Goal: Information Seeking & Learning: Understand process/instructions

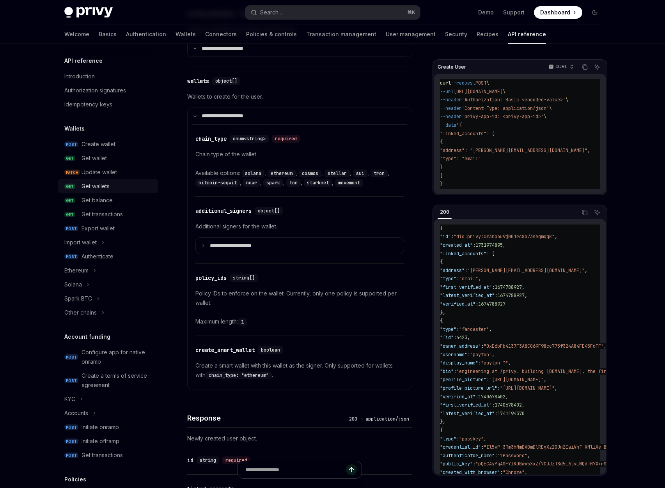
click at [108, 182] on div "Get wallets" at bounding box center [95, 186] width 28 height 9
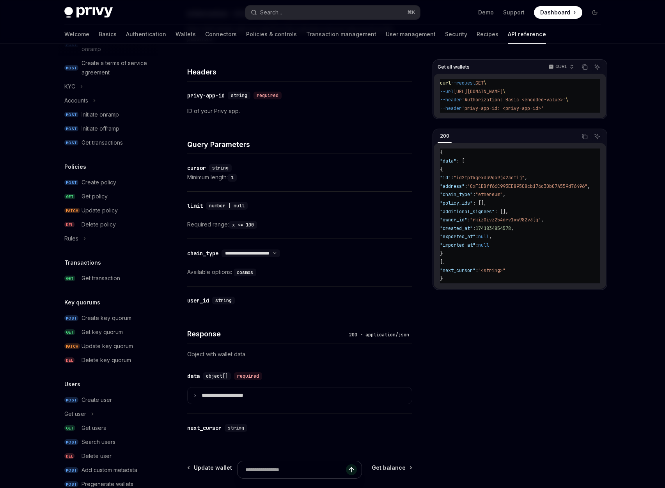
scroll to position [331, 0]
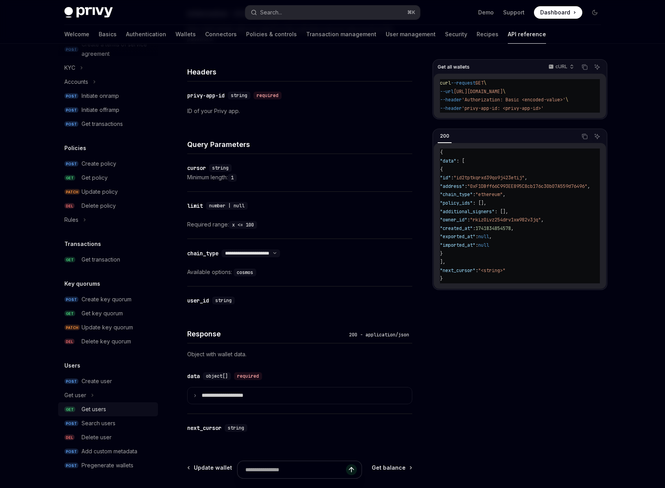
click at [106, 407] on div "Get users" at bounding box center [117, 409] width 72 height 9
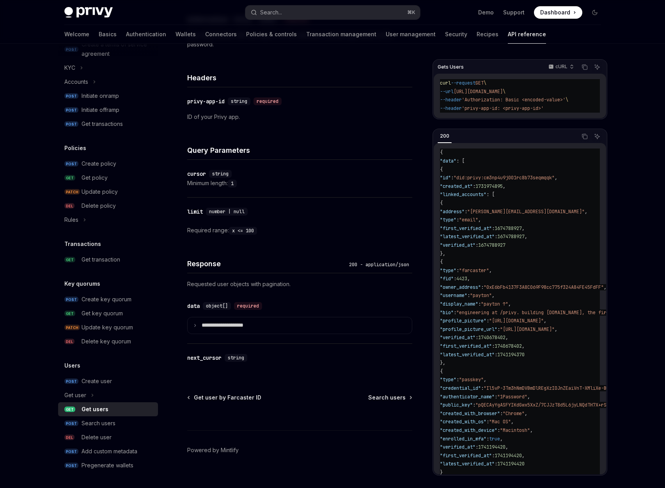
scroll to position [175, 0]
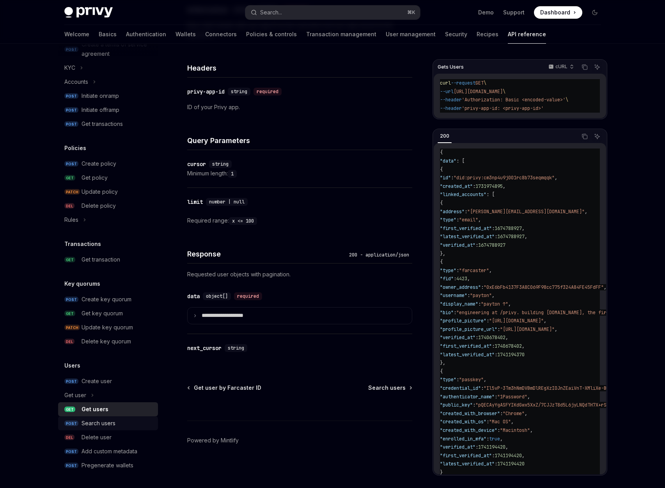
click at [117, 420] on div "Search users" at bounding box center [117, 423] width 72 height 9
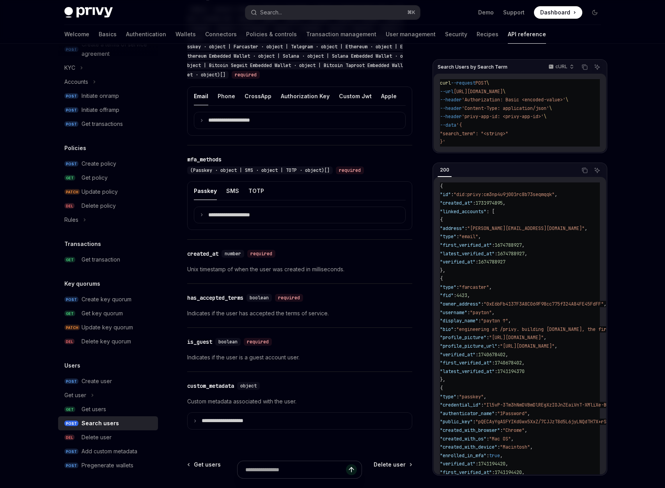
scroll to position [494, 0]
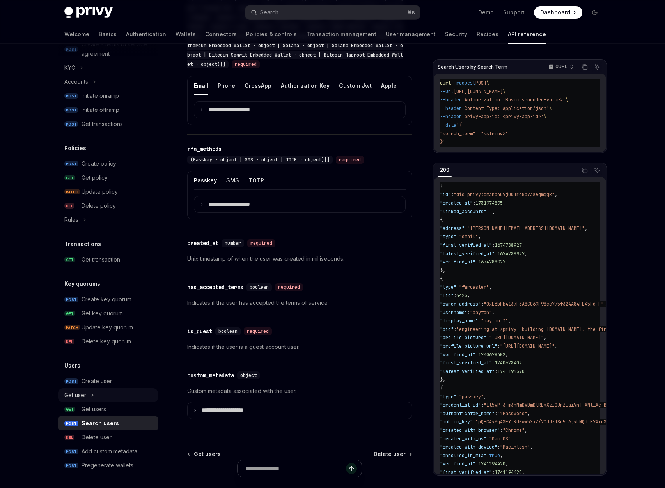
click at [78, 395] on div "Get user" at bounding box center [75, 395] width 22 height 9
type textarea "*"
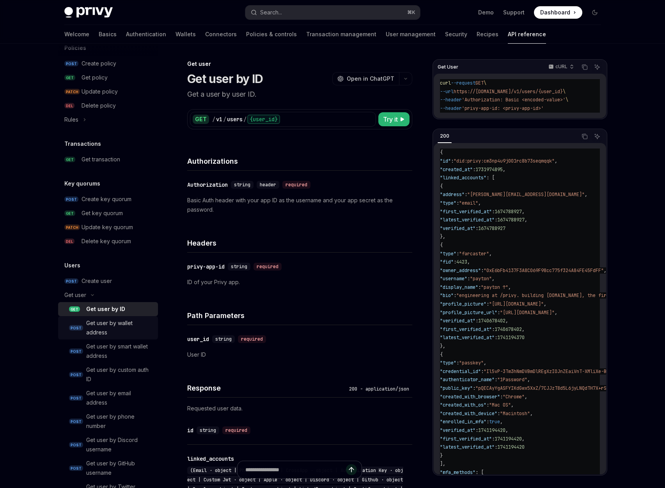
scroll to position [433, 0]
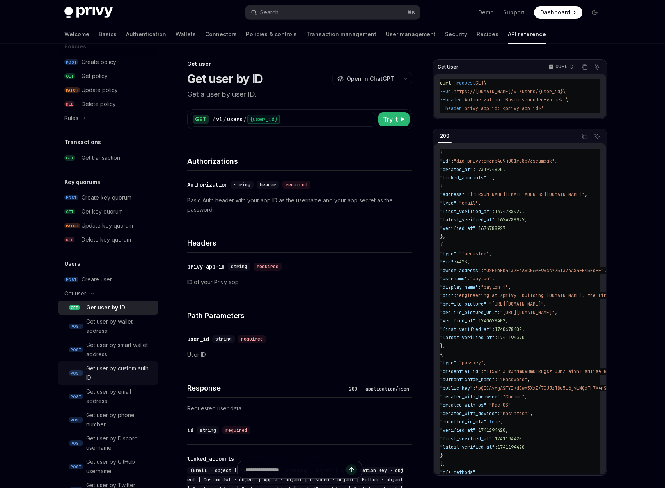
click at [127, 376] on div "Get user by custom auth ID" at bounding box center [119, 373] width 67 height 19
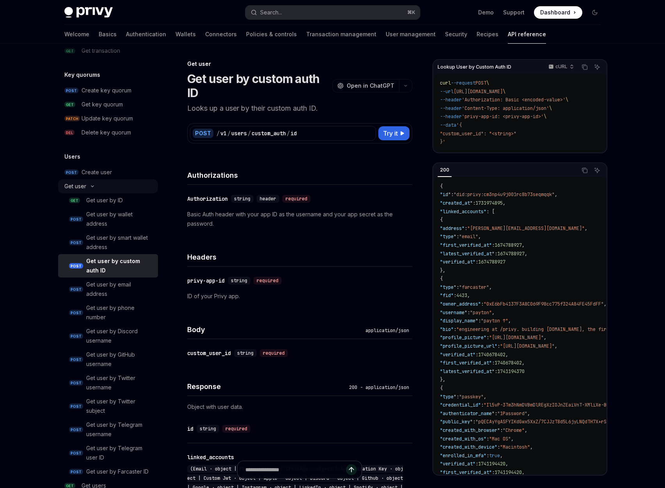
click at [91, 188] on button "Get user" at bounding box center [108, 186] width 100 height 14
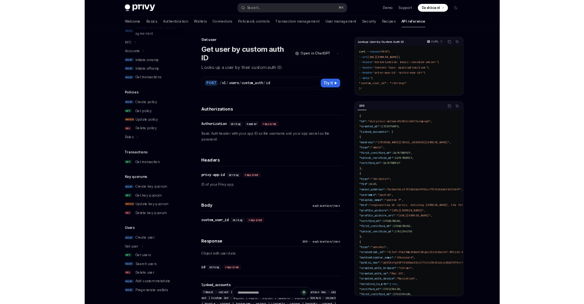
scroll to position [331, 0]
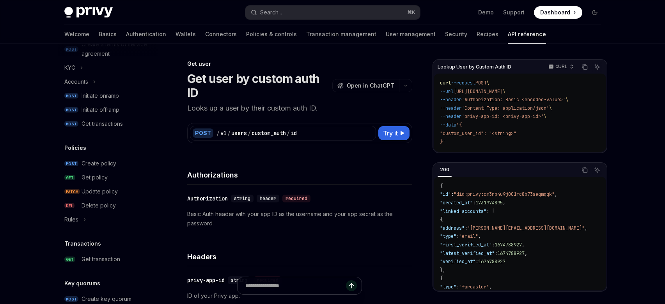
type textarea "*"
